Goal: Task Accomplishment & Management: Manage account settings

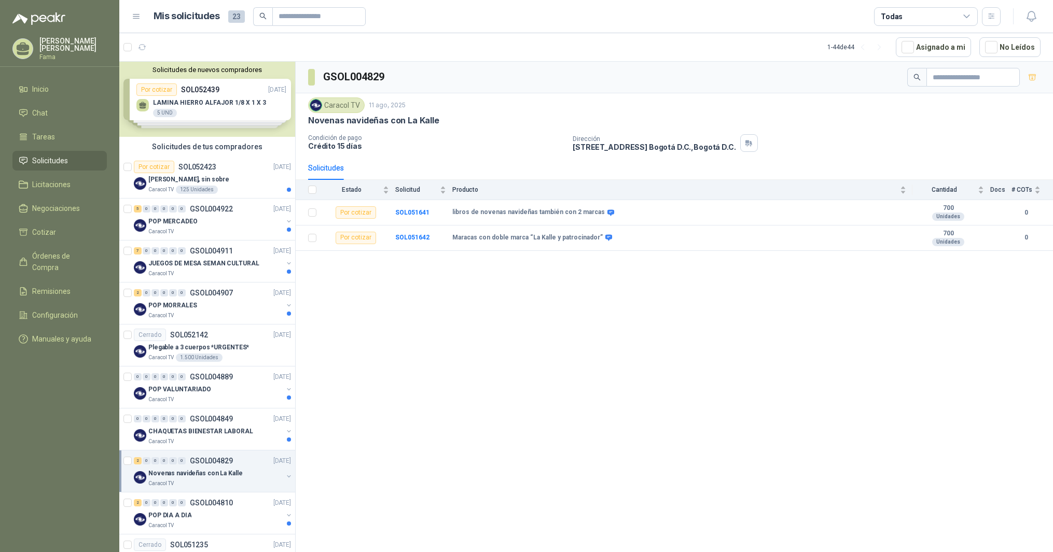
click at [57, 156] on span "Solicitudes" at bounding box center [50, 160] width 36 height 11
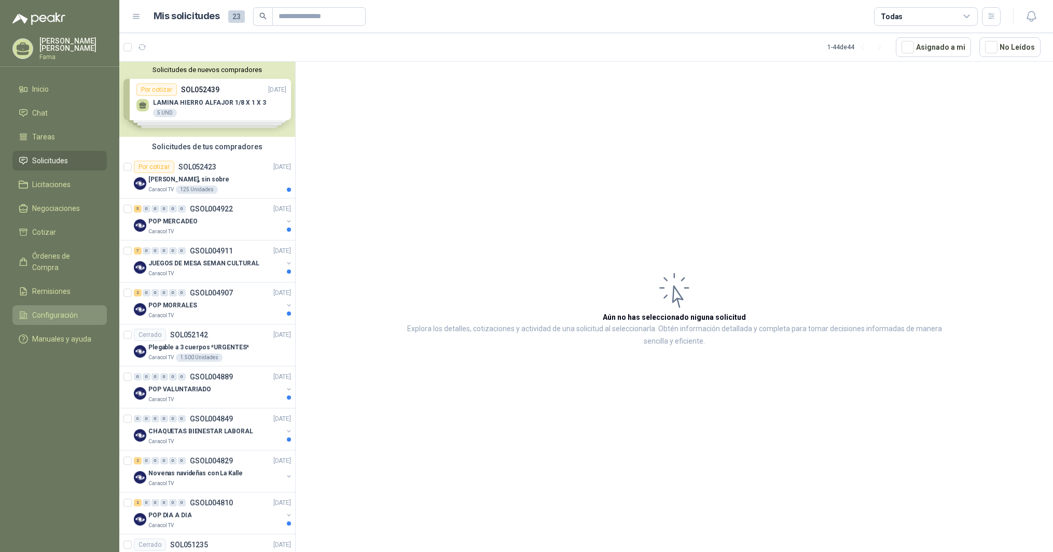
click at [46, 310] on span "Configuración" at bounding box center [55, 315] width 46 height 11
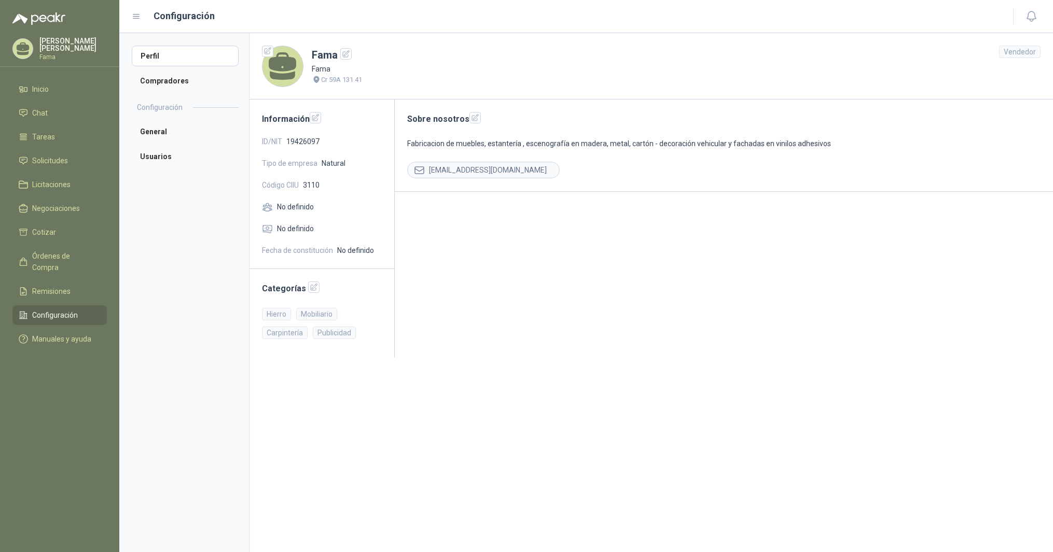
click at [278, 65] on icon at bounding box center [282, 61] width 27 height 19
click at [155, 130] on li "General" at bounding box center [185, 131] width 107 height 21
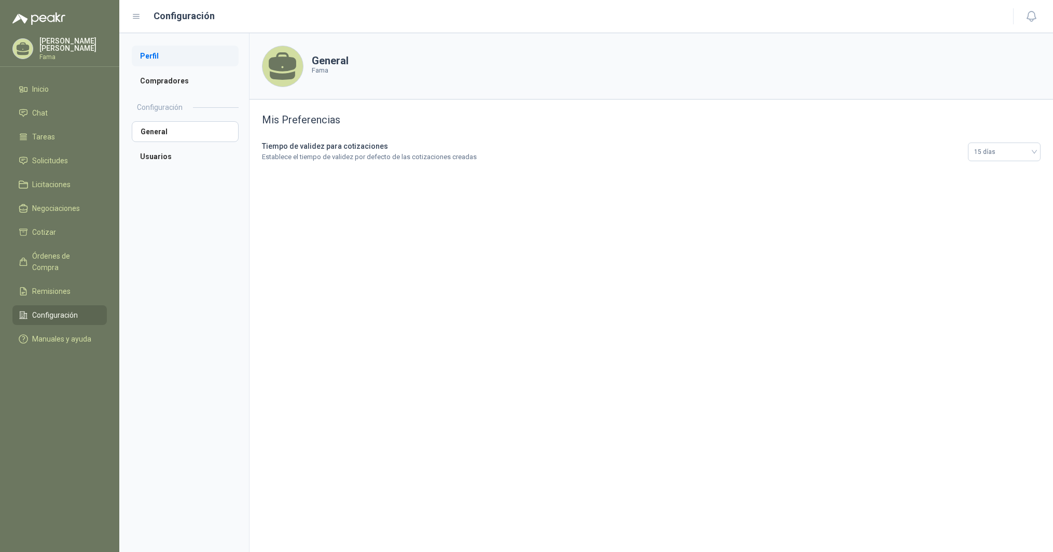
click at [156, 53] on li "Perfil" at bounding box center [185, 56] width 107 height 21
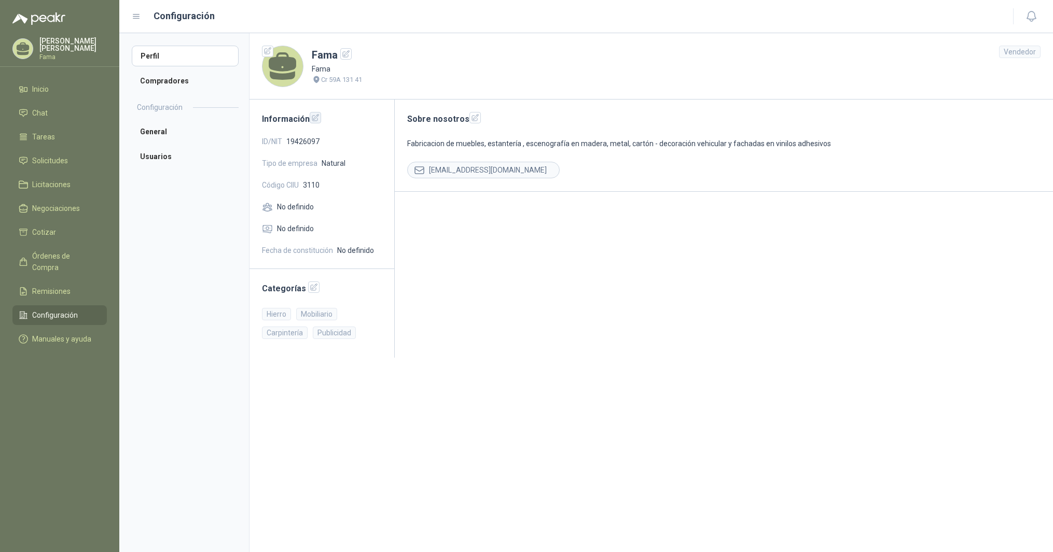
click at [312, 118] on icon "button" at bounding box center [315, 118] width 9 height 9
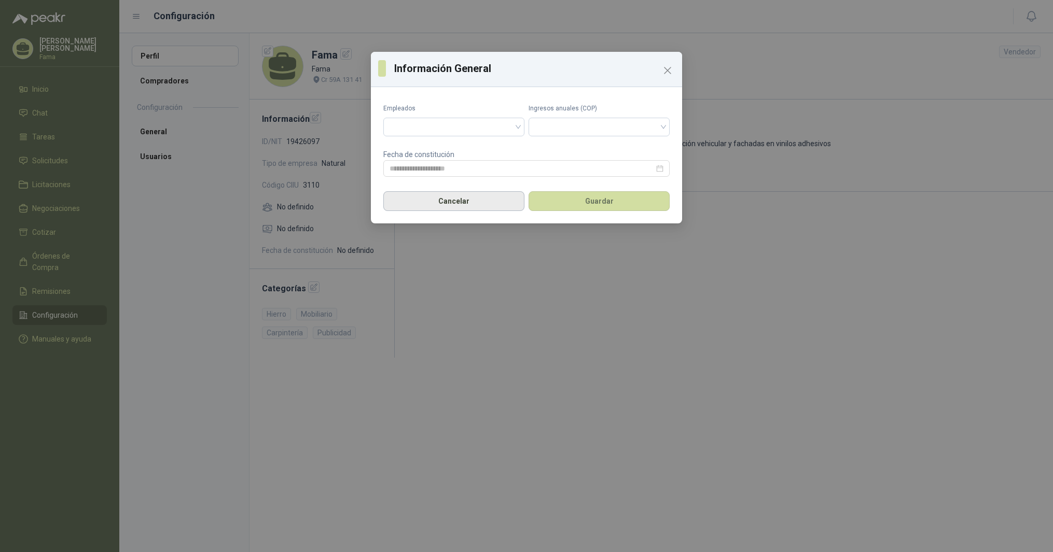
click at [479, 201] on button "Cancelar" at bounding box center [453, 201] width 141 height 20
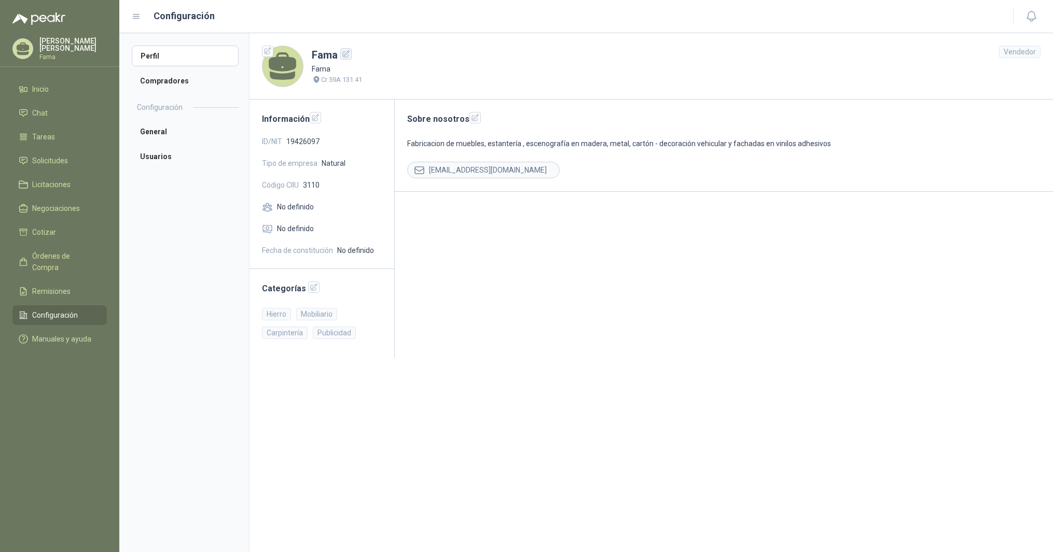
click at [345, 53] on icon "button" at bounding box center [346, 54] width 9 height 9
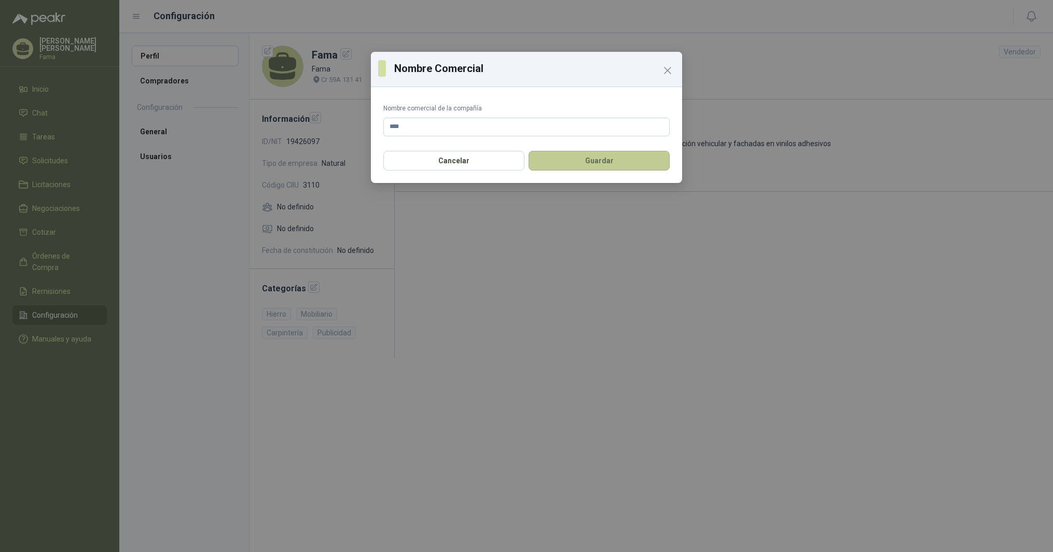
click at [597, 159] on button "Guardar" at bounding box center [599, 161] width 141 height 20
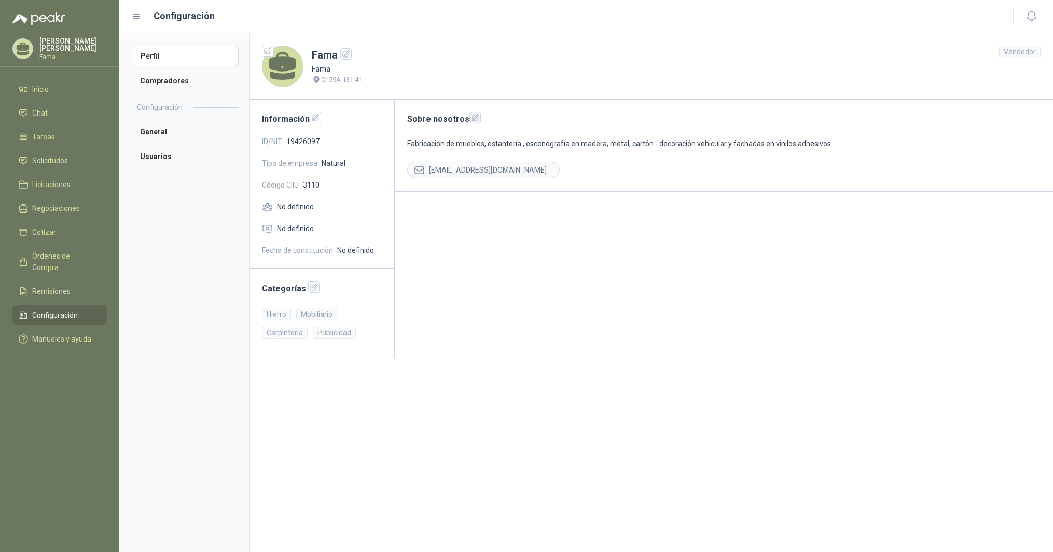
click at [471, 120] on icon "button" at bounding box center [475, 118] width 9 height 9
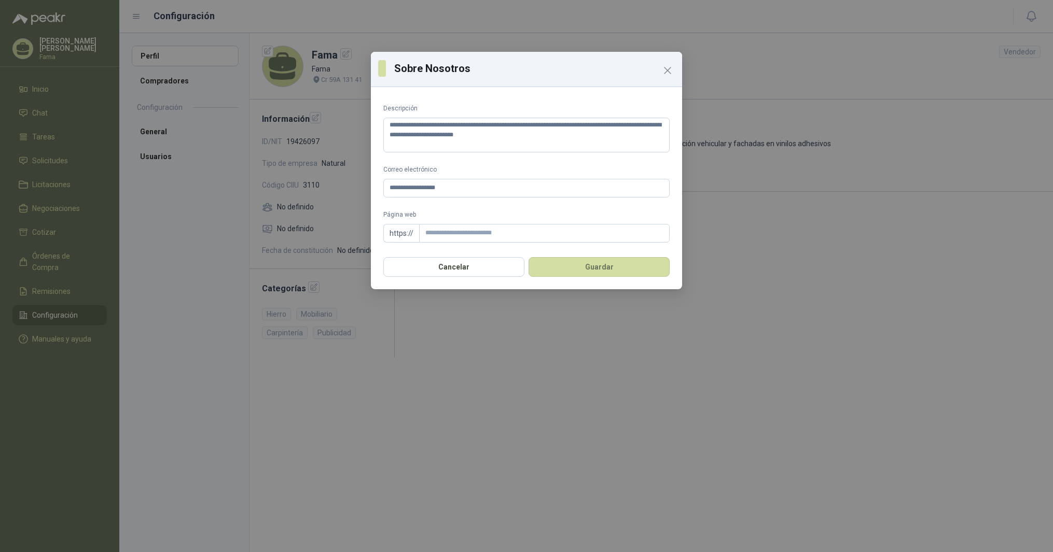
click at [742, 224] on div "**********" at bounding box center [526, 276] width 1053 height 552
